Goal: Information Seeking & Learning: Learn about a topic

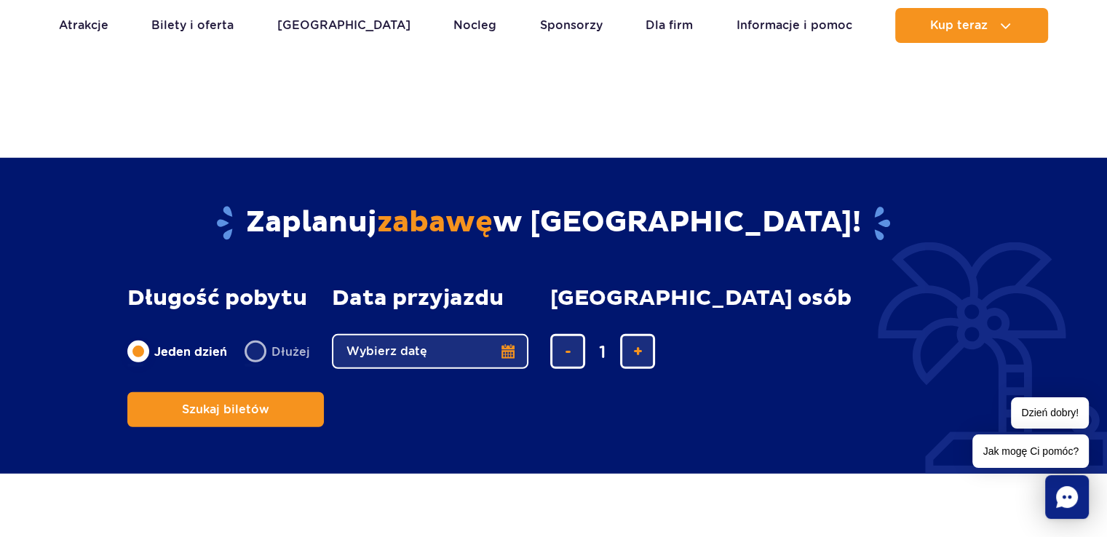
scroll to position [4077, 0]
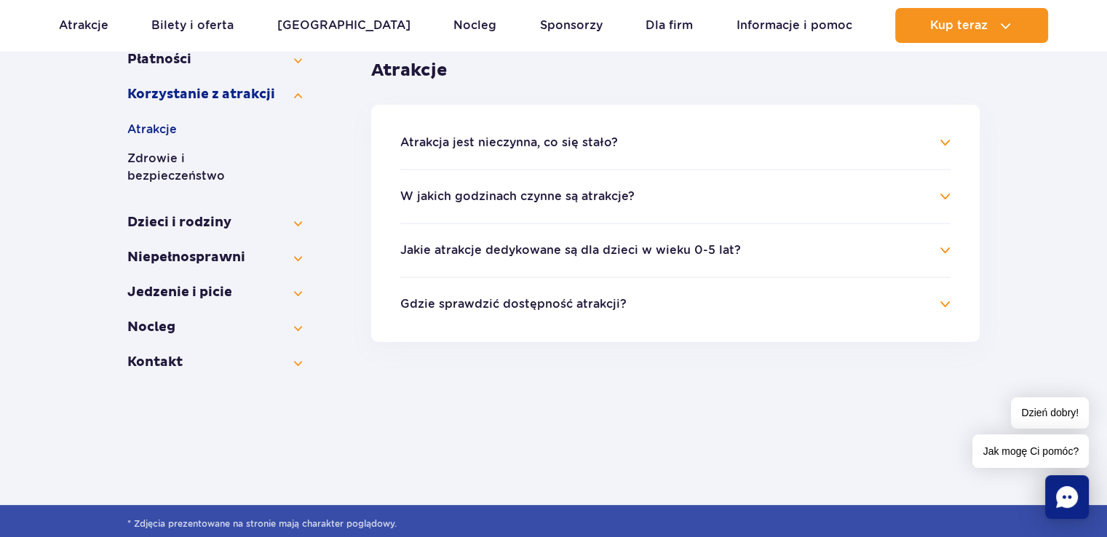
click at [489, 149] on h4 "Atrakcja jest nieczynna, co się stało?" at bounding box center [675, 142] width 550 height 17
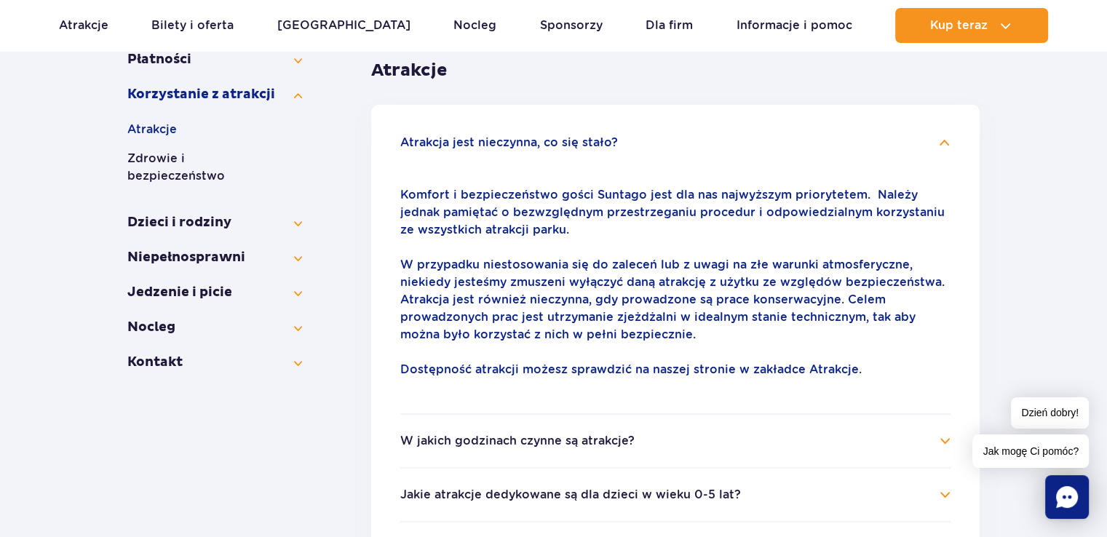
click at [504, 144] on button "Atrakcja jest nieczynna, co się stało?" at bounding box center [509, 142] width 218 height 13
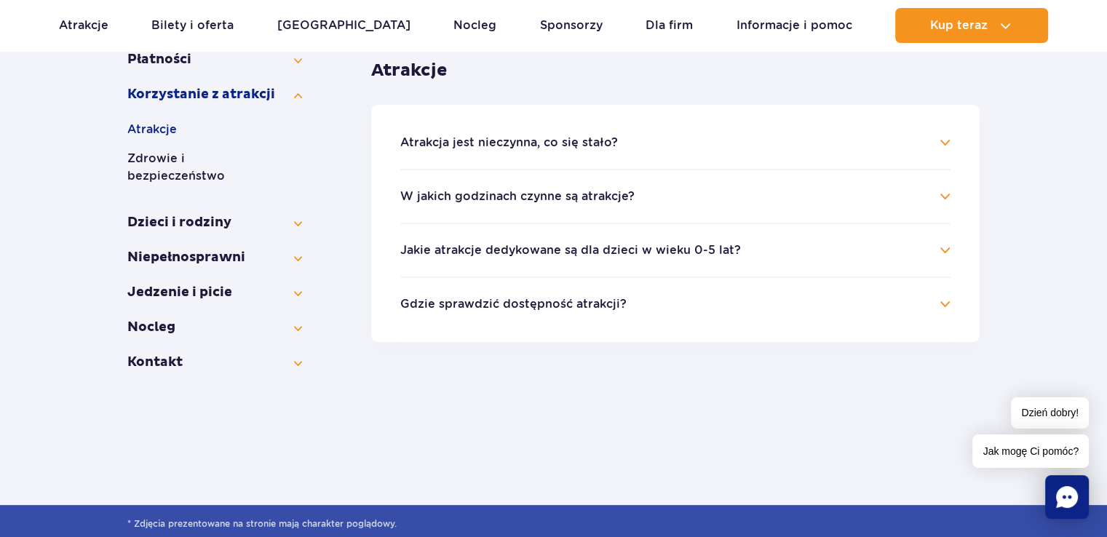
click at [568, 194] on button "W jakich godzinach czynne są atrakcje?" at bounding box center [517, 196] width 234 height 13
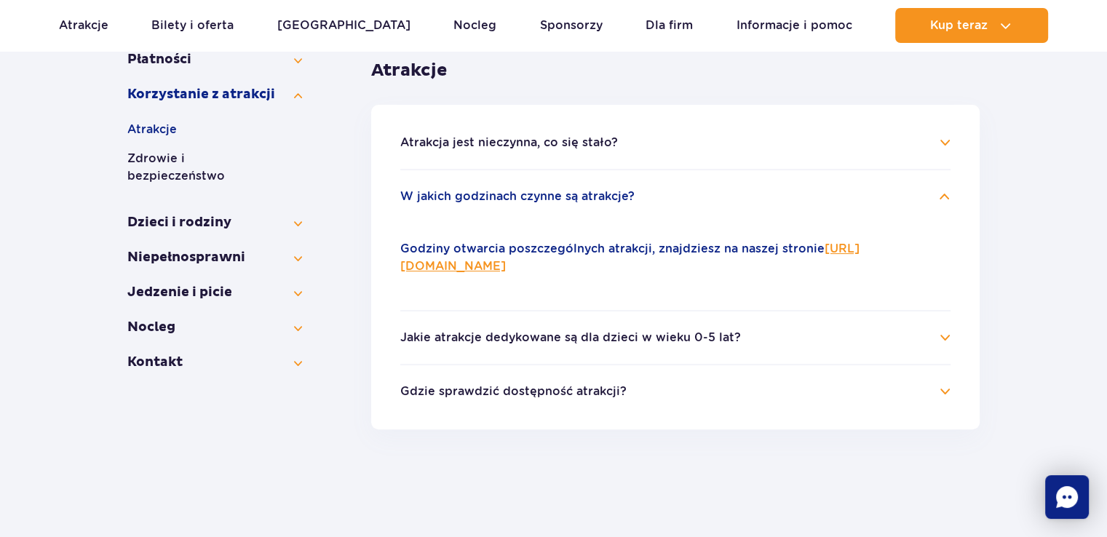
click at [568, 192] on button "W jakich godzinach czynne są atrakcje?" at bounding box center [517, 196] width 234 height 13
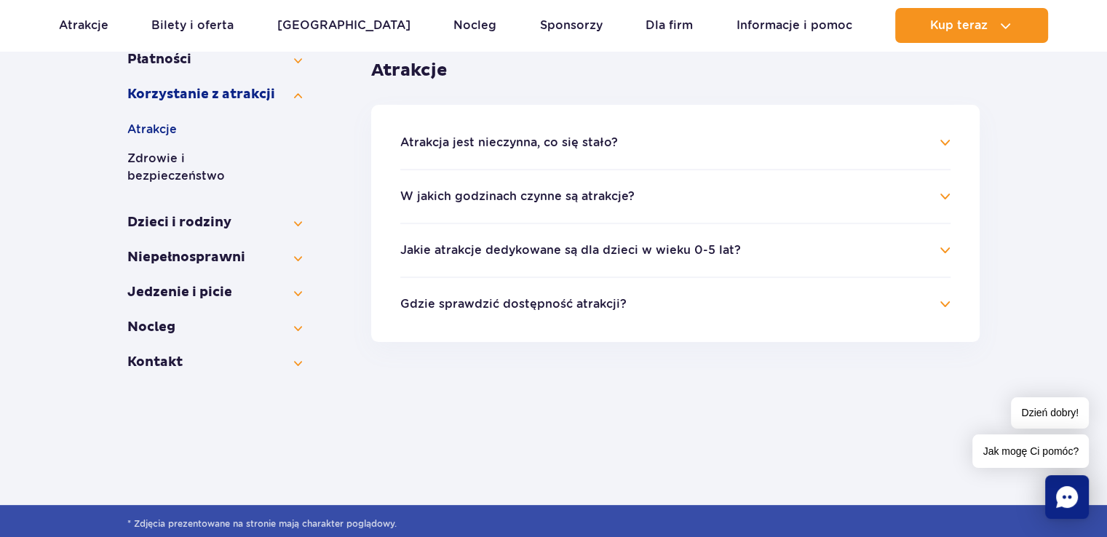
click at [766, 251] on h4 "Jakie atrakcje dedykowane są dla dzieci w wieku 0-5 lat?" at bounding box center [675, 250] width 550 height 17
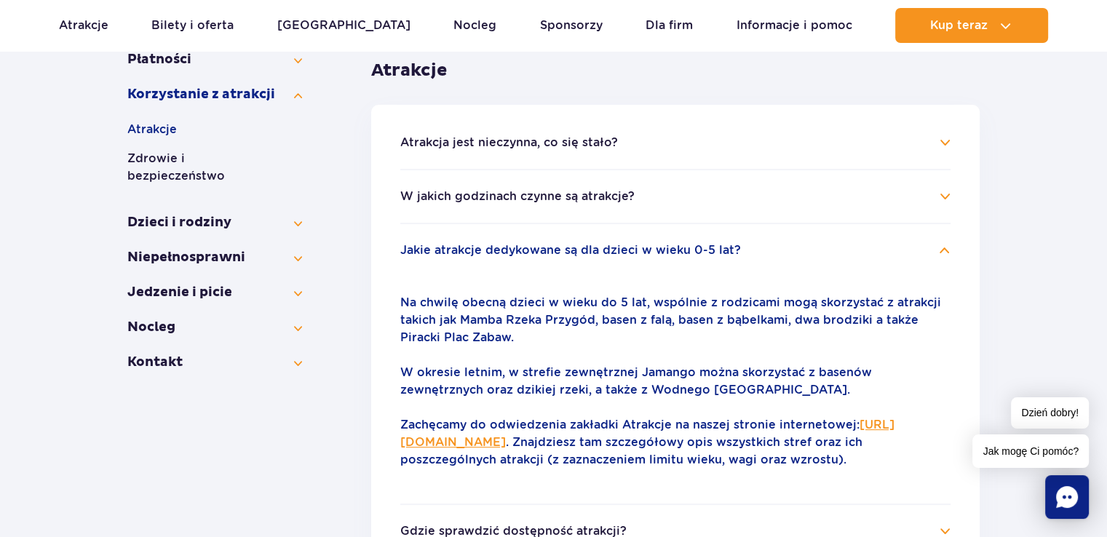
click at [766, 251] on h4 "Jakie atrakcje dedykowane są dla dzieci w wieku 0-5 lat?" at bounding box center [675, 250] width 550 height 17
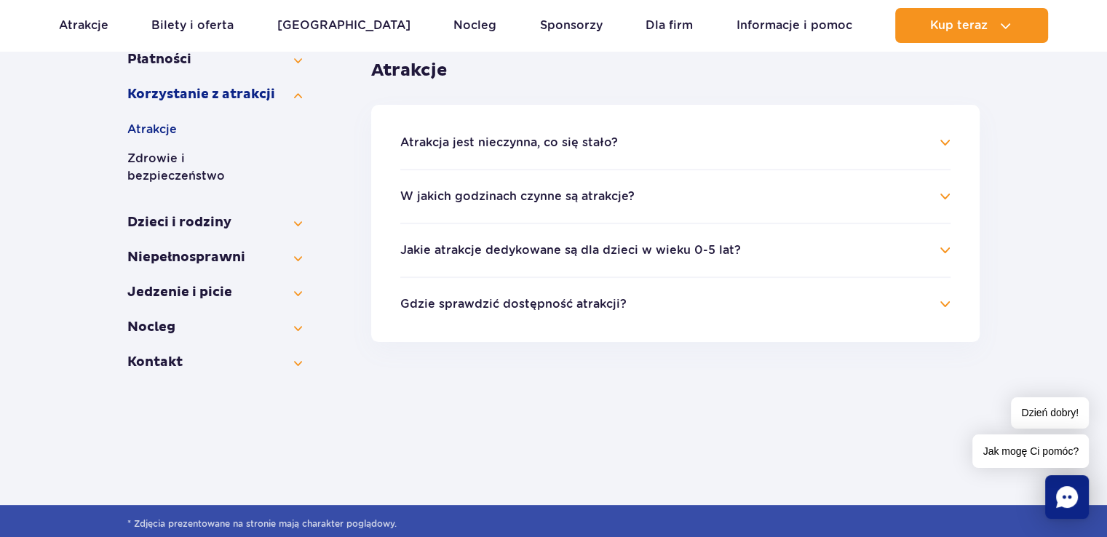
click at [693, 304] on h4 "Gdzie sprawdzić dostępność atrakcji?" at bounding box center [675, 304] width 550 height 17
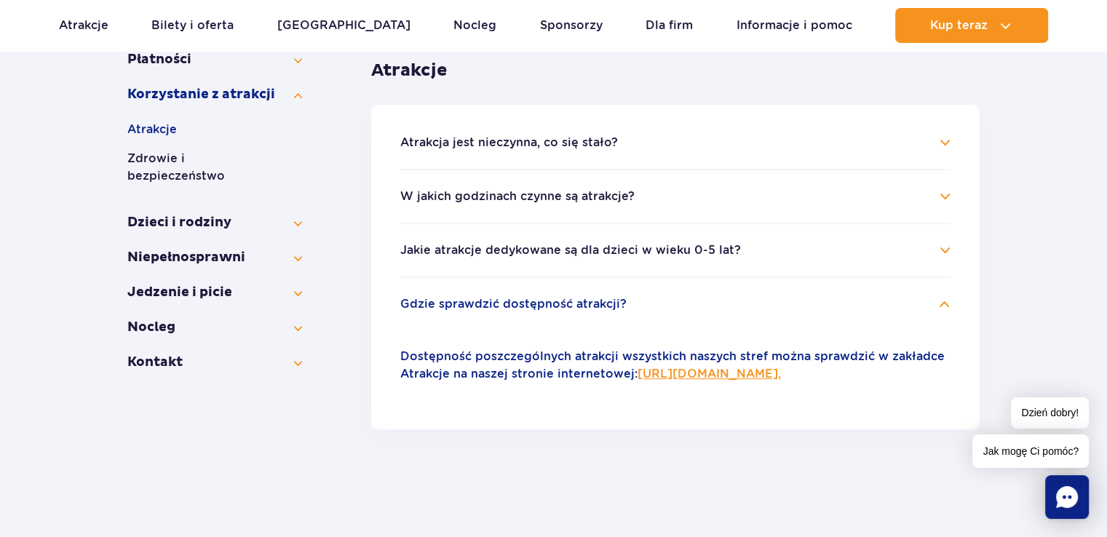
click at [693, 301] on h4 "Gdzie sprawdzić dostępność atrakcji?" at bounding box center [675, 304] width 550 height 17
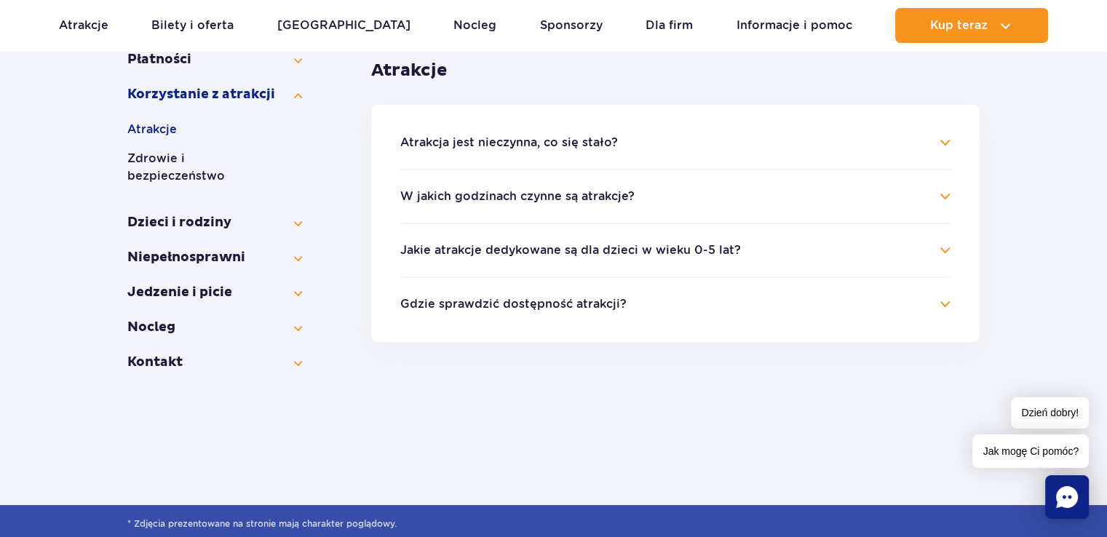
drag, startPoint x: 579, startPoint y: 294, endPoint x: 585, endPoint y: 284, distance: 12.1
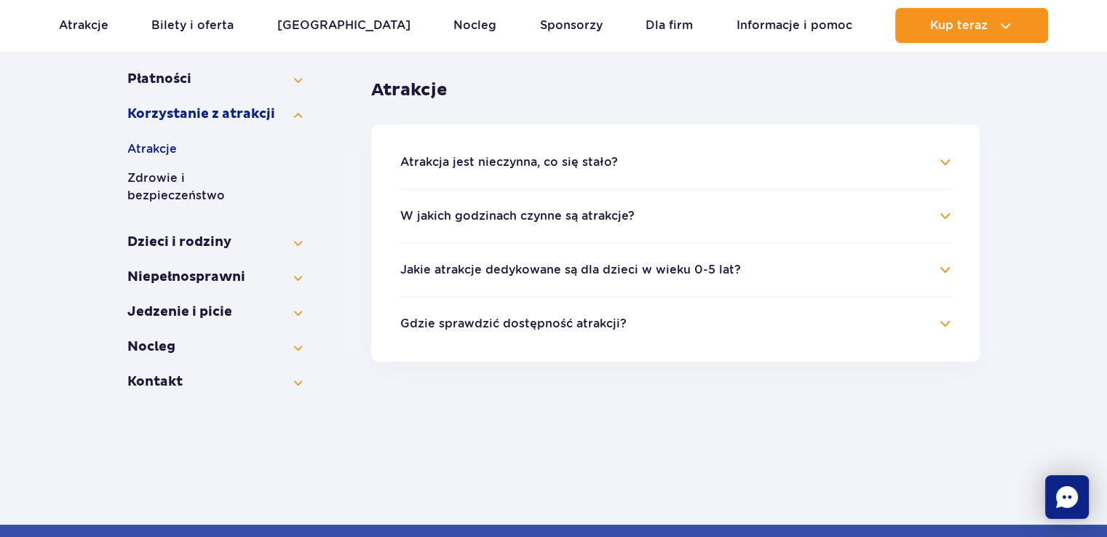
scroll to position [291, 0]
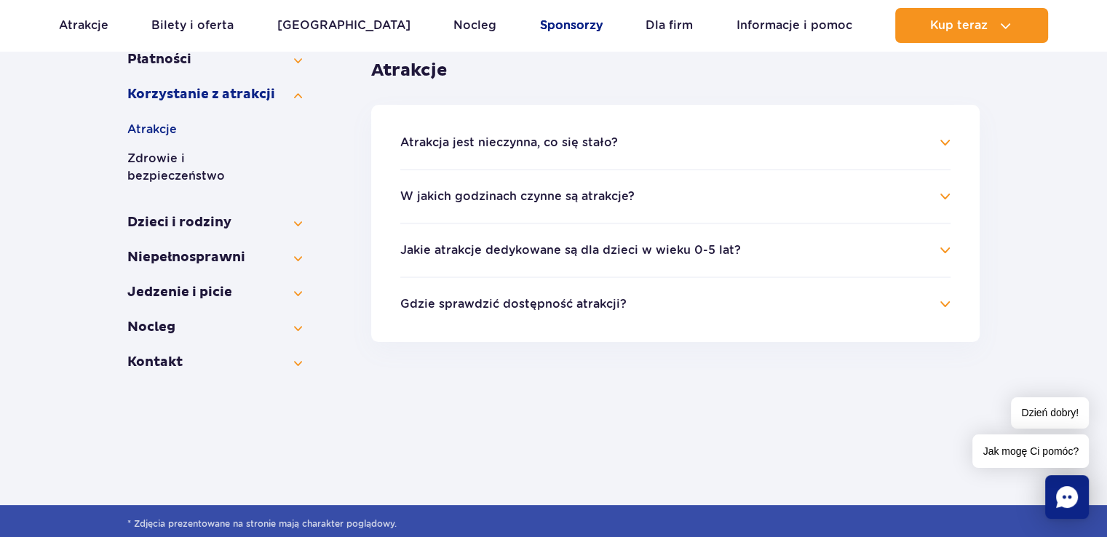
click at [540, 20] on link "Sponsorzy" at bounding box center [571, 25] width 63 height 35
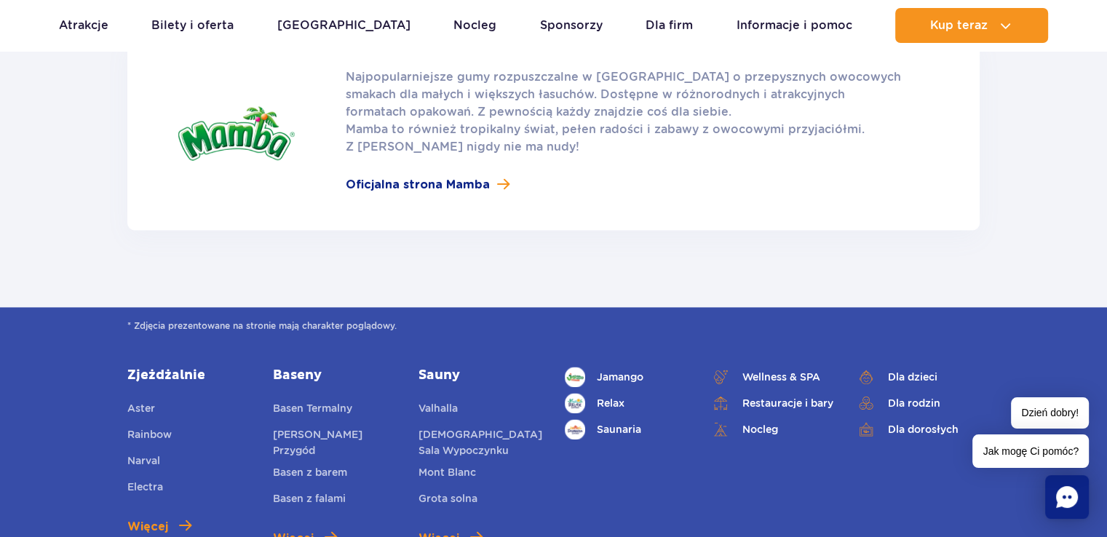
scroll to position [2038, 0]
